Goal: Information Seeking & Learning: Learn about a topic

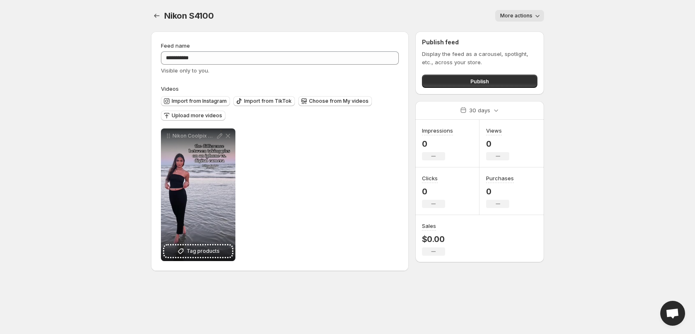
click at [149, 16] on div "**********" at bounding box center [347, 140] width 413 height 281
click at [154, 16] on icon "Settings" at bounding box center [157, 16] width 8 height 8
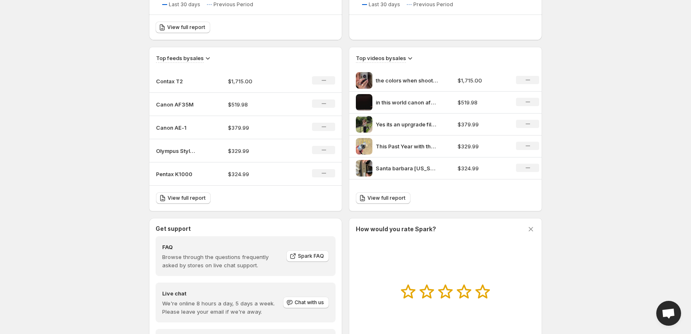
scroll to position [290, 0]
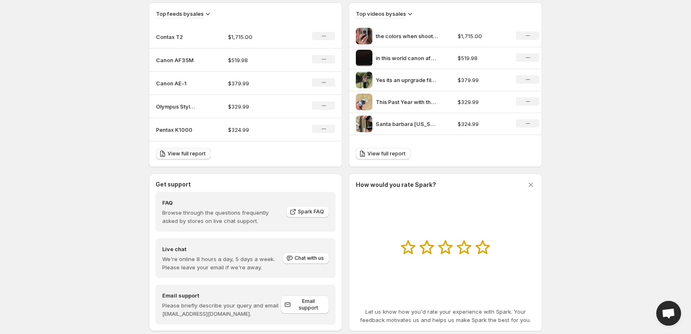
click at [180, 157] on link "View full report" at bounding box center [183, 154] width 55 height 12
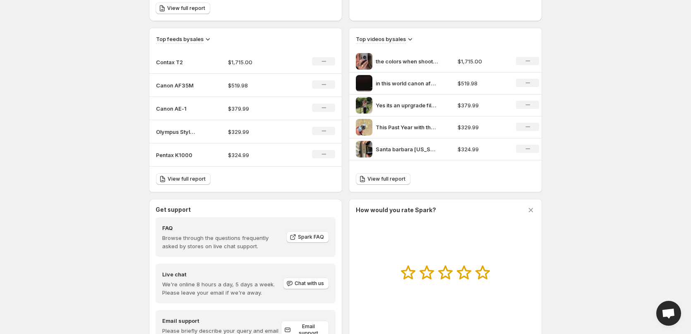
scroll to position [224, 0]
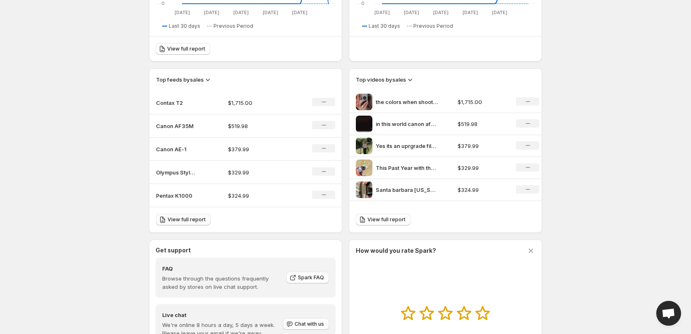
click at [180, 220] on span "View full report" at bounding box center [187, 219] width 38 height 7
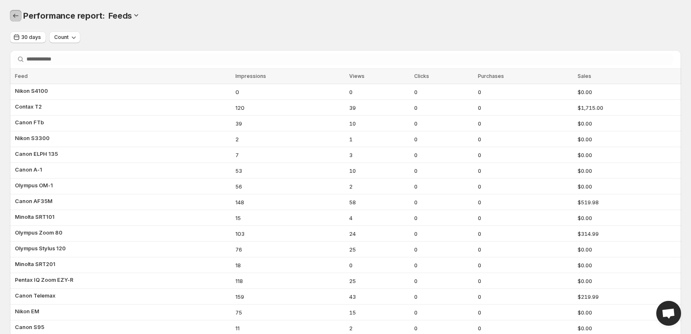
click at [19, 15] on icon "Performance report" at bounding box center [16, 16] width 8 height 8
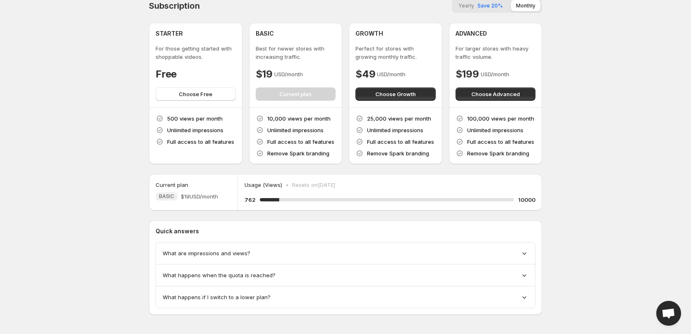
scroll to position [15, 0]
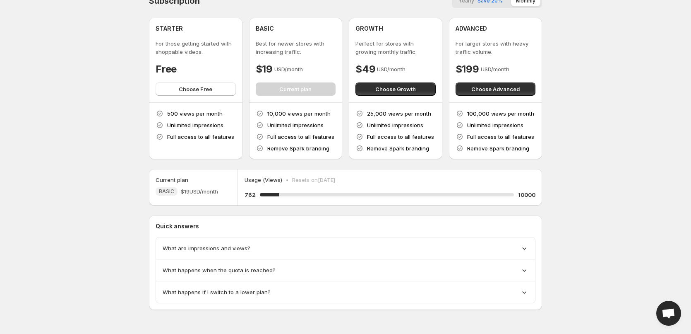
click at [181, 242] on div "What are impressions and views?" at bounding box center [345, 248] width 379 height 22
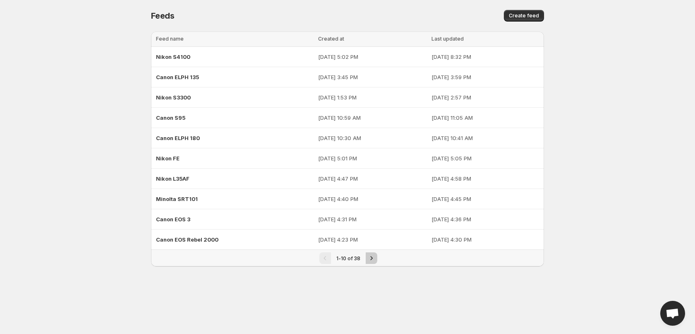
click at [369, 259] on icon "Next" at bounding box center [371, 258] width 8 height 8
click at [329, 259] on button "Previous" at bounding box center [324, 258] width 12 height 12
